Goal: Find specific fact: Find specific fact

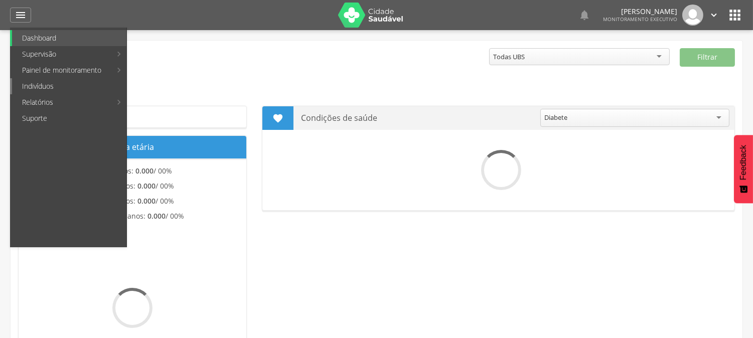
click at [43, 86] on link "Indivíduos" at bounding box center [69, 86] width 114 height 16
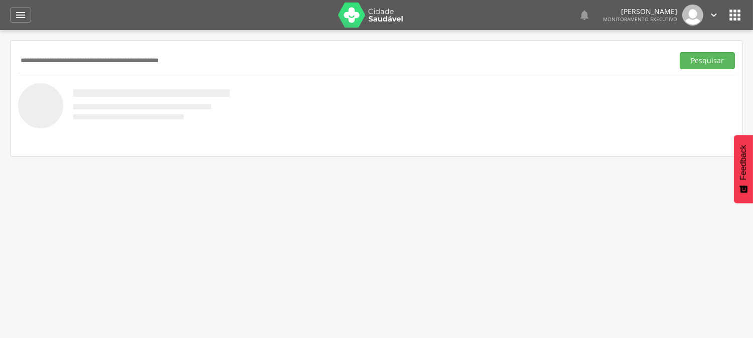
paste input "**********"
type input "**********"
click at [680, 52] on button "Pesquisar" at bounding box center [707, 60] width 55 height 17
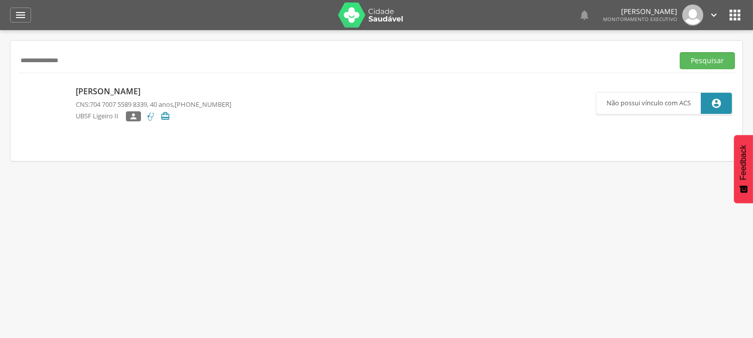
drag, startPoint x: 81, startPoint y: 53, endPoint x: 6, endPoint y: 65, distance: 76.3
click at [6, 65] on div " Supervisão  Distritos  Ubs Coordenador: - Queimadas / PB Intervalo de Tempo…" at bounding box center [376, 199] width 753 height 338
paste input "**********"
click at [680, 52] on button "Pesquisar" at bounding box center [707, 60] width 55 height 17
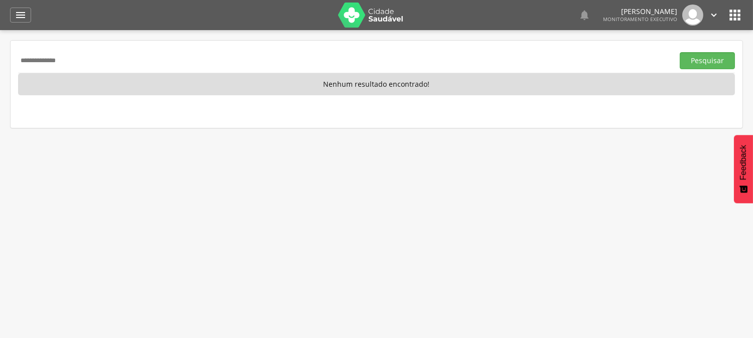
drag, startPoint x: 92, startPoint y: 58, endPoint x: 0, endPoint y: 62, distance: 92.4
click at [0, 62] on div " Supervisão  Distritos  Ubs Coordenador: - Queimadas / PB Intervalo de Tempo…" at bounding box center [376, 199] width 753 height 338
drag, startPoint x: 78, startPoint y: 60, endPoint x: 0, endPoint y: 81, distance: 80.9
click at [0, 85] on div " Supervisão  Distritos  Ubs Coordenador: - Queimadas / PB Intervalo de Tempo…" at bounding box center [376, 199] width 753 height 338
type input "**********"
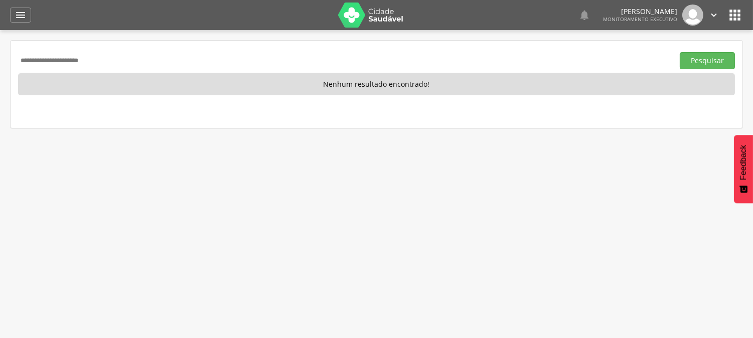
click at [680, 52] on button "Pesquisar" at bounding box center [707, 60] width 55 height 17
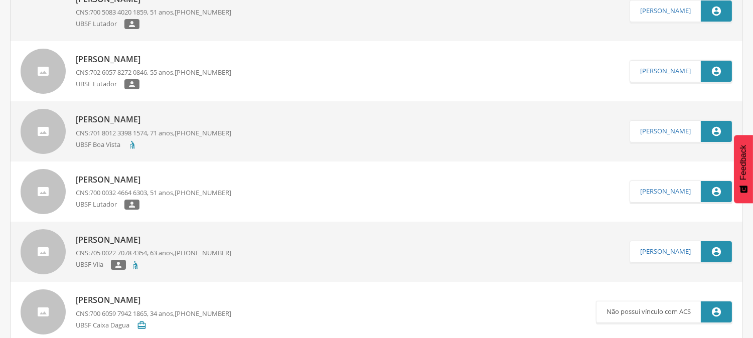
scroll to position [167, 0]
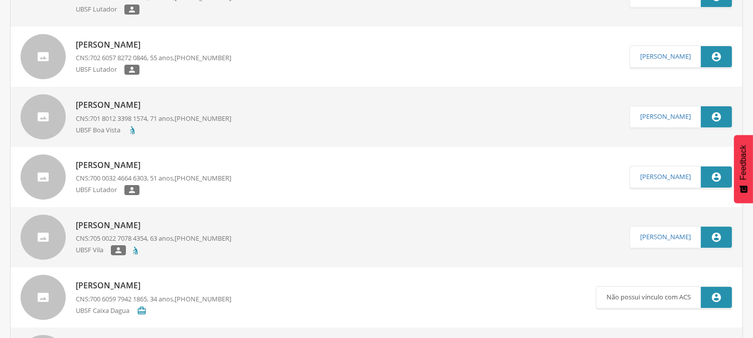
click at [157, 226] on p "[PERSON_NAME]" at bounding box center [153, 226] width 155 height 12
type input "**********"
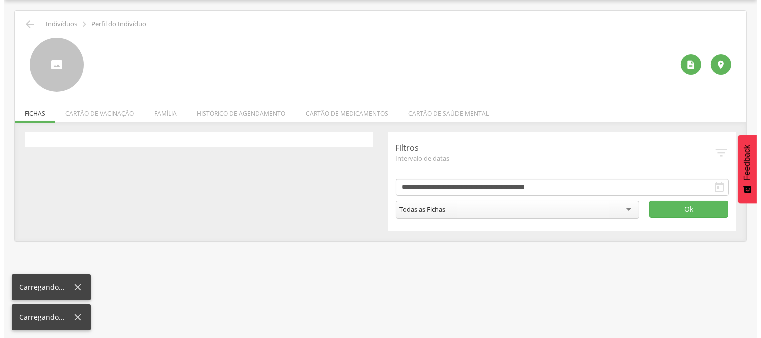
scroll to position [30, 0]
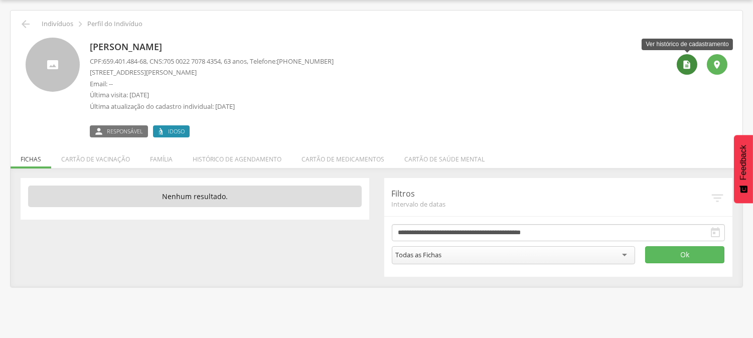
click at [687, 64] on icon "" at bounding box center [687, 65] width 10 height 10
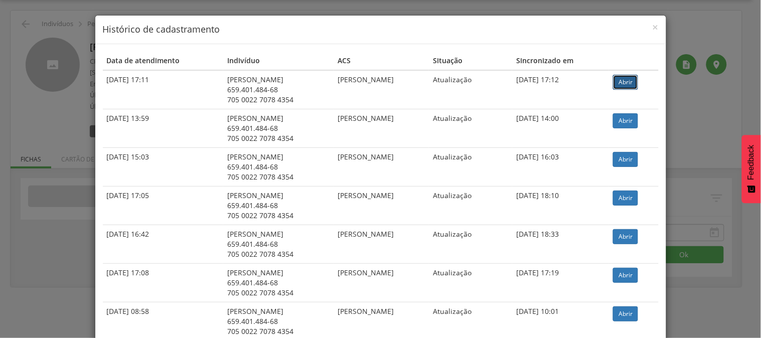
click at [620, 76] on link "Abrir" at bounding box center [625, 82] width 25 height 15
click at [643, 29] on h4 "Histórico de cadastramento" at bounding box center [381, 29] width 556 height 13
click at [653, 24] on span "×" at bounding box center [656, 27] width 6 height 14
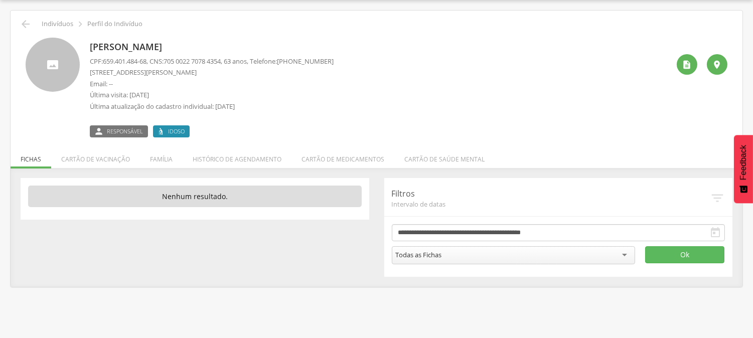
click at [458, 97] on div "[PERSON_NAME] CPF: 659.401.484-68 , CNS: [PHONE_NUMBER] , 63 anos, Telefone: [P…" at bounding box center [379, 88] width 579 height 100
click at [18, 20] on div " Indivíduos  Perfil do Indivíduo" at bounding box center [376, 24] width 717 height 12
click at [159, 161] on li "Família" at bounding box center [161, 157] width 43 height 24
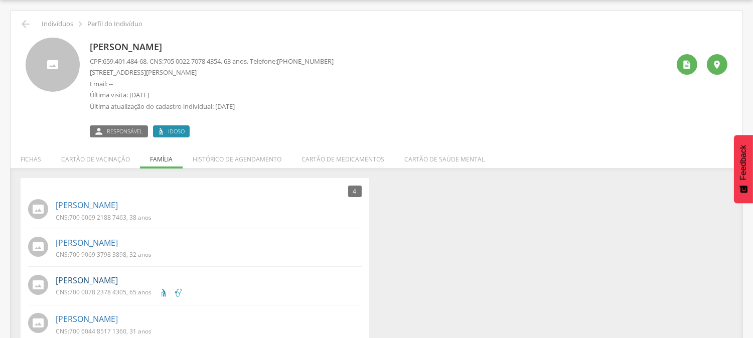
click at [118, 277] on link "[PERSON_NAME]" at bounding box center [87, 281] width 62 height 12
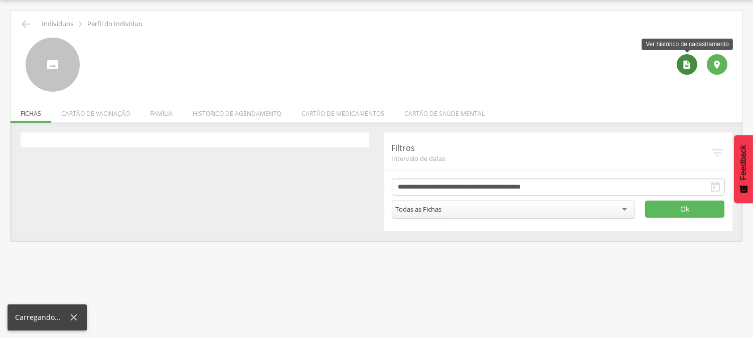
click at [688, 62] on icon "" at bounding box center [687, 65] width 10 height 10
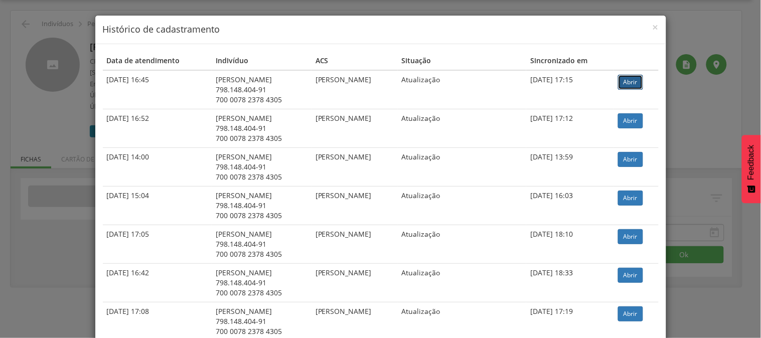
click at [629, 79] on link "Abrir" at bounding box center [630, 82] width 25 height 15
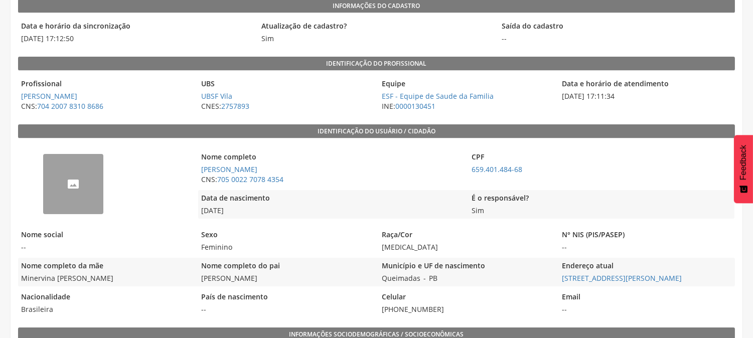
scroll to position [126, 0]
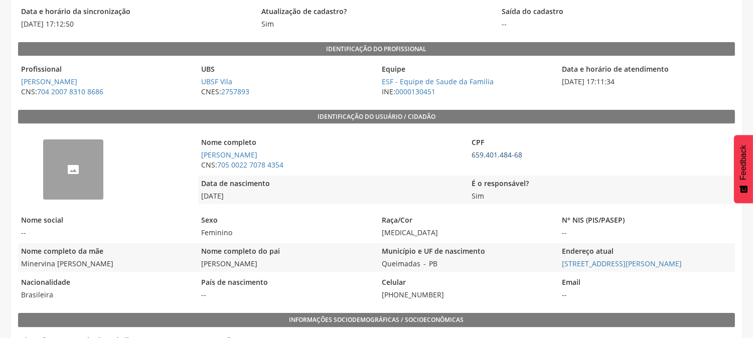
drag, startPoint x: 465, startPoint y: 154, endPoint x: 497, endPoint y: 155, distance: 31.6
click at [497, 155] on div "Nome completo Iracema Mendes Silva CNS: 705 0022 7078 4354 CPF 659.401.484-68" at bounding box center [466, 153] width 536 height 39
click at [578, 179] on legend "É o responsável?" at bounding box center [600, 185] width 265 height 12
drag, startPoint x: 525, startPoint y: 153, endPoint x: 471, endPoint y: 164, distance: 54.8
click at [471, 164] on div "CPF 659.401.484-68" at bounding box center [600, 153] width 265 height 39
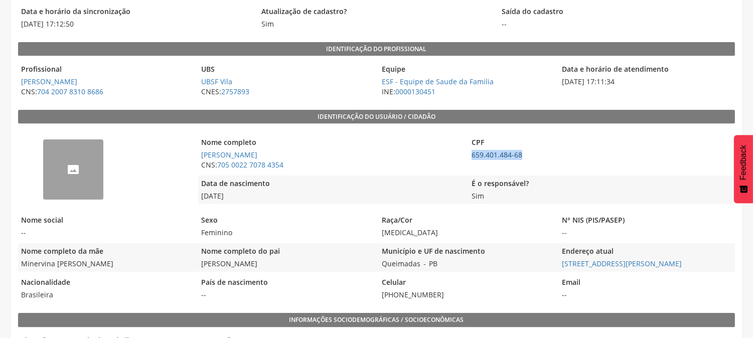
copy link "659.401.484-68"
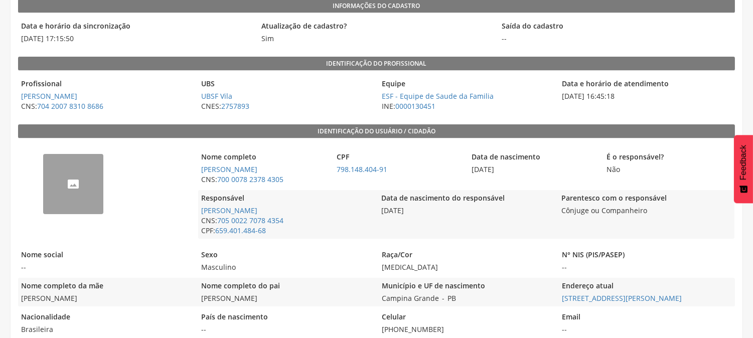
scroll to position [126, 0]
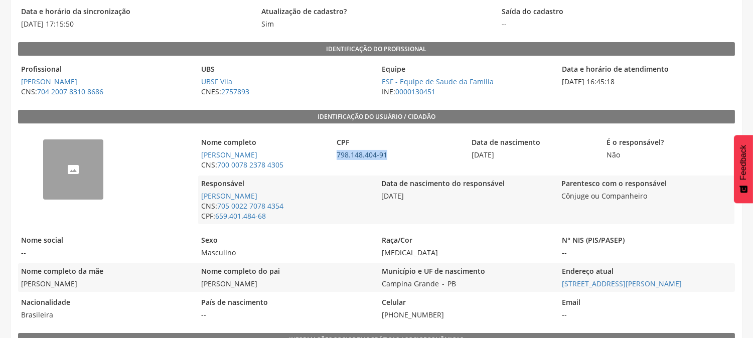
drag, startPoint x: 333, startPoint y: 154, endPoint x: 384, endPoint y: 151, distance: 50.7
click at [384, 151] on span "798.148.404-91" at bounding box center [399, 155] width 130 height 10
drag, startPoint x: 374, startPoint y: 151, endPoint x: 408, endPoint y: 158, distance: 35.3
click at [408, 158] on span "798.148.404-91" at bounding box center [399, 155] width 130 height 10
drag, startPoint x: 392, startPoint y: 159, endPoint x: 336, endPoint y: 165, distance: 56.4
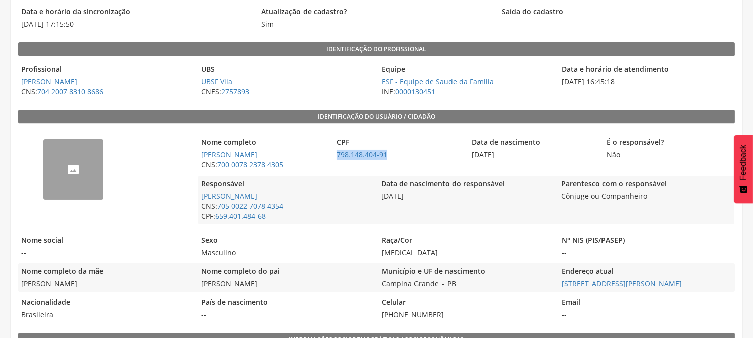
click at [333, 166] on div "Nome completo Marcos Antonio de Albuquerque CNS: 700 0078 2378 4305 CPF 798.148…" at bounding box center [466, 153] width 536 height 39
copy link "798.148.404-91"
